Goal: Find specific page/section: Find specific page/section

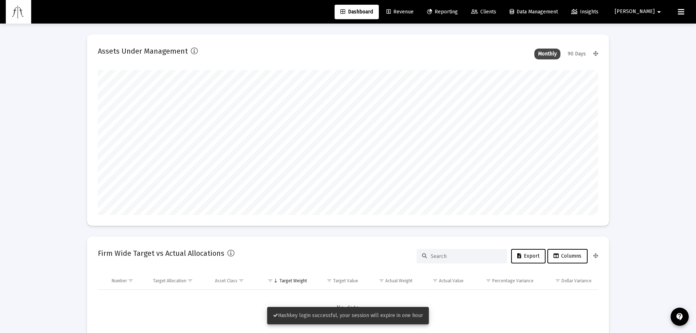
type input "2025-08-21"
click at [491, 12] on span "Clients" at bounding box center [478, 12] width 25 height 6
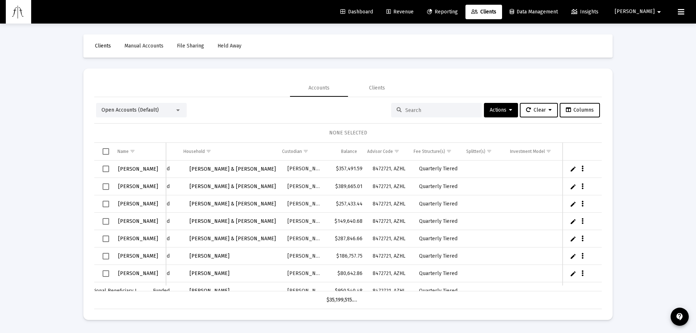
drag, startPoint x: 424, startPoint y: 290, endPoint x: 537, endPoint y: 276, distance: 114.2
click at [537, 276] on div "Colin Zupancic 60664964 JTWROS Funded Zupancic, Colin & Jennifer Household Schw…" at bounding box center [347, 226] width 507 height 131
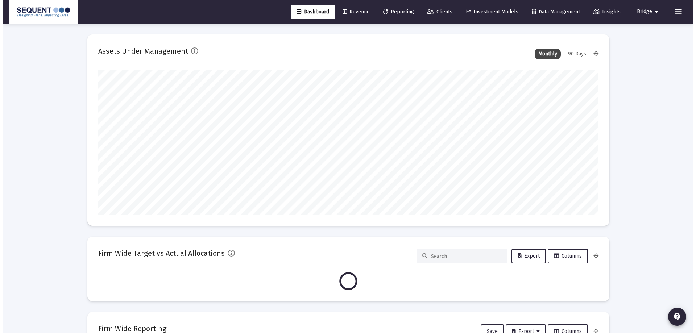
scroll to position [145, 500]
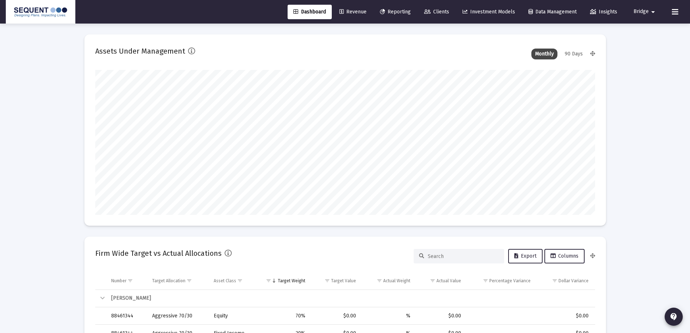
click at [432, 17] on link "Clients" at bounding box center [437, 12] width 37 height 14
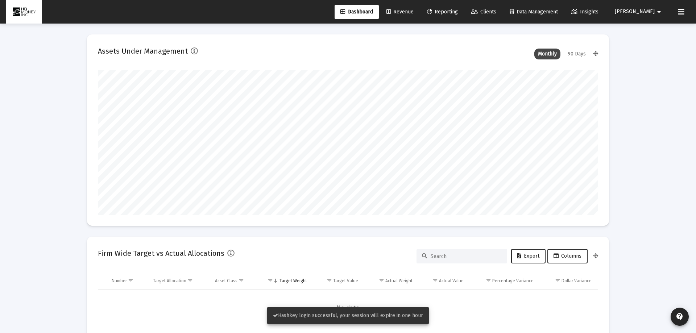
type input "[DATE]"
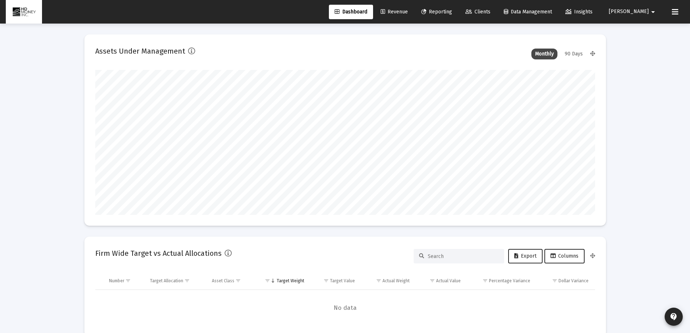
scroll to position [145, 234]
